Goal: Task Accomplishment & Management: Manage account settings

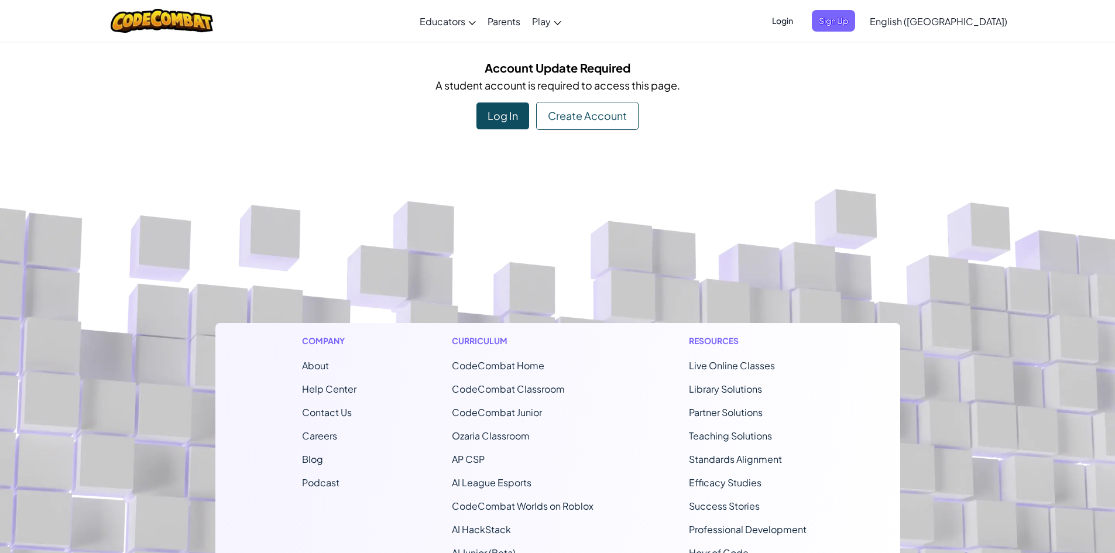
click at [499, 102] on div "Account Update Required A student account is required to access this page. Log …" at bounding box center [557, 94] width 685 height 71
click at [501, 124] on div "Log In" at bounding box center [502, 115] width 53 height 27
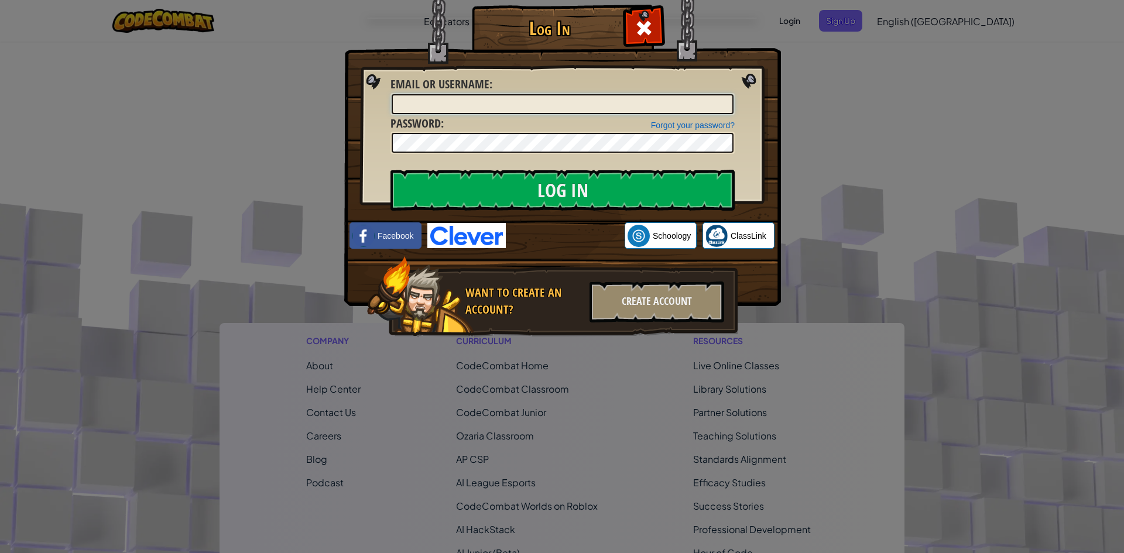
paste input "Search Google or type a URL"
type input "S"
type input "[EMAIL_ADDRESS][DOMAIN_NAME]"
click at [390, 170] on input "Log In" at bounding box center [562, 190] width 344 height 41
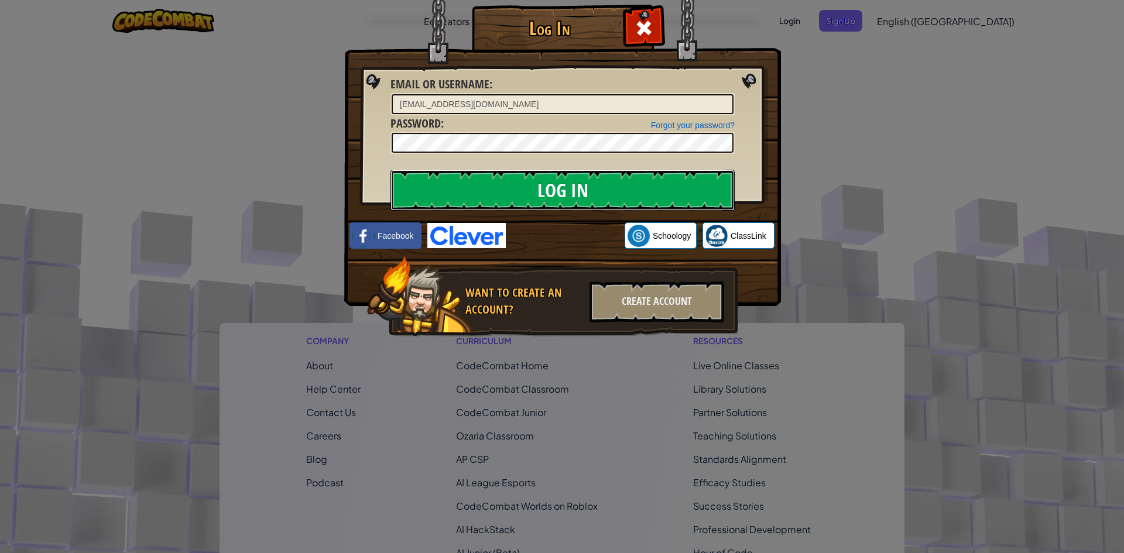
click at [541, 188] on input "Log In" at bounding box center [562, 190] width 344 height 41
